Goal: Information Seeking & Learning: Learn about a topic

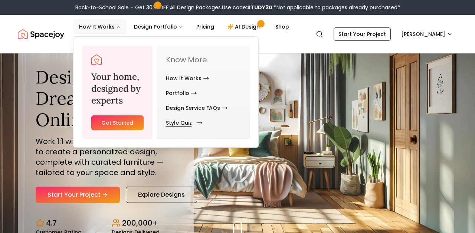
click at [185, 125] on link "Style Quiz" at bounding box center [182, 123] width 33 height 15
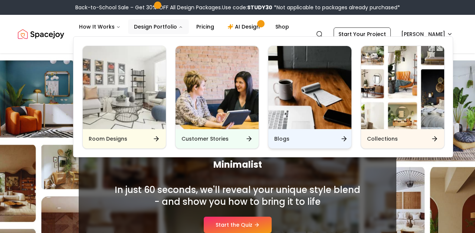
click at [286, 142] on h6 "Blogs" at bounding box center [282, 138] width 15 height 7
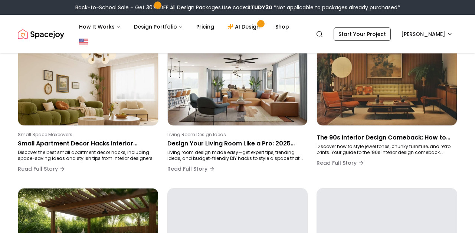
scroll to position [83, 0]
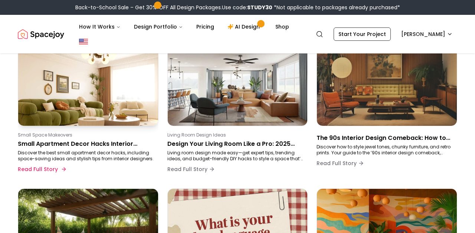
click at [63, 142] on p "Small Apartment Decor Hacks Interior Designers Swear By" at bounding box center [87, 144] width 138 height 9
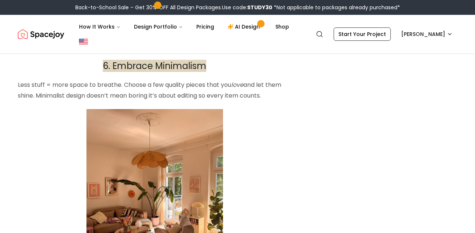
scroll to position [1756, 0]
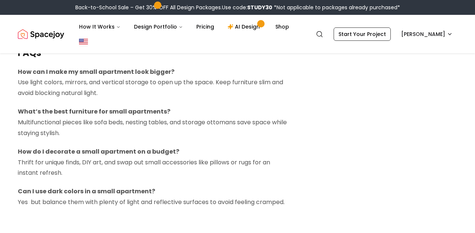
scroll to position [3376, 0]
